Goal: Book appointment/travel/reservation

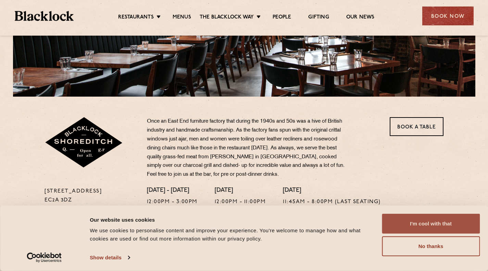
click at [446, 230] on button "I'm cool with that" at bounding box center [431, 224] width 98 height 20
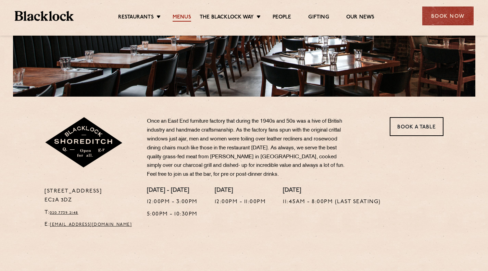
click at [176, 14] on link "Menus" at bounding box center [182, 18] width 19 height 8
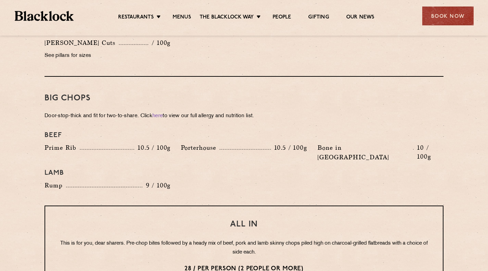
scroll to position [713, 0]
click at [432, 12] on div "Book Now" at bounding box center [448, 16] width 51 height 19
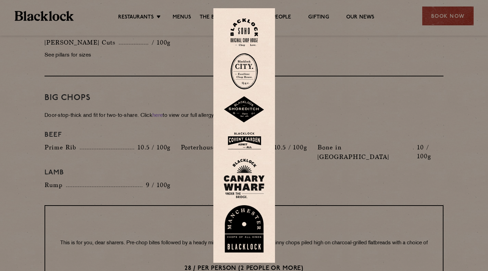
click at [250, 120] on img at bounding box center [244, 109] width 41 height 27
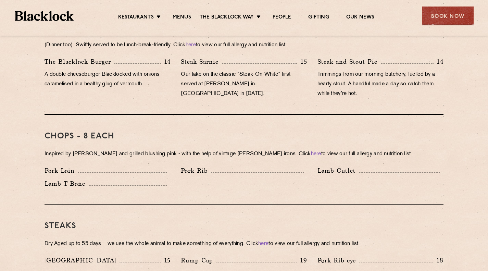
scroll to position [469, 0]
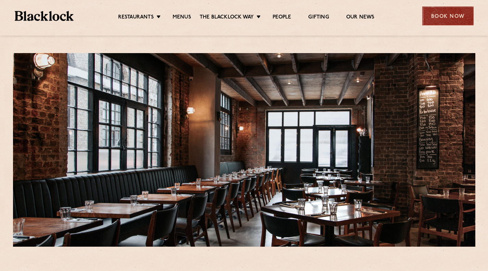
click at [470, 17] on div "Book Now" at bounding box center [448, 16] width 51 height 19
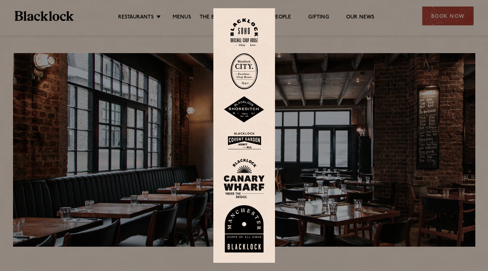
click at [255, 113] on img at bounding box center [244, 109] width 41 height 27
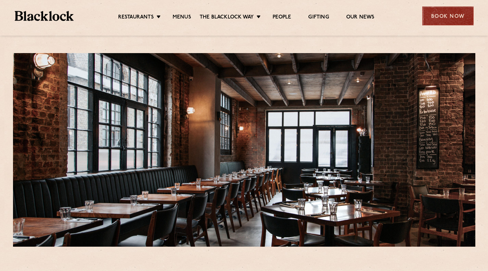
click at [438, 12] on div "Book Now" at bounding box center [448, 16] width 51 height 19
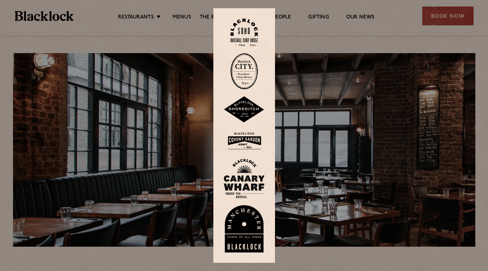
click at [254, 123] on img at bounding box center [244, 109] width 41 height 27
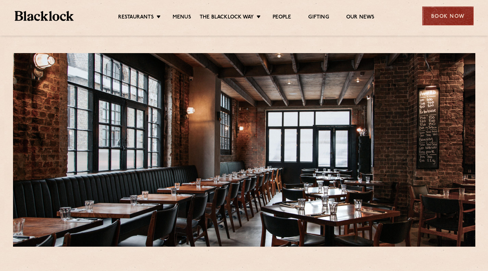
click at [450, 9] on div "Restaurants [GEOGRAPHIC_DATA] [GEOGRAPHIC_DATA] [GEOGRAPHIC_DATA] [GEOGRAPHIC_D…" at bounding box center [244, 15] width 480 height 31
click at [449, 11] on div "Book Now" at bounding box center [448, 16] width 51 height 19
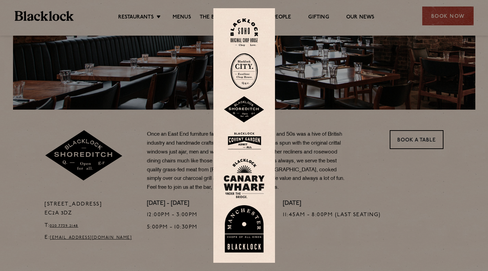
scroll to position [206, 0]
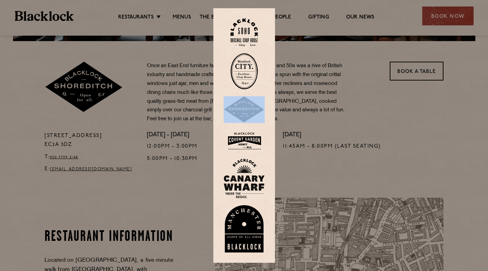
click at [399, 121] on div at bounding box center [244, 135] width 488 height 271
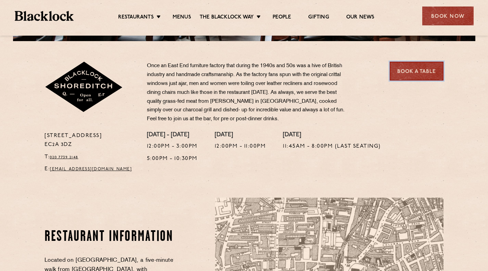
click at [399, 77] on link "Book a Table" at bounding box center [417, 71] width 54 height 19
